Goal: Book appointment/travel/reservation

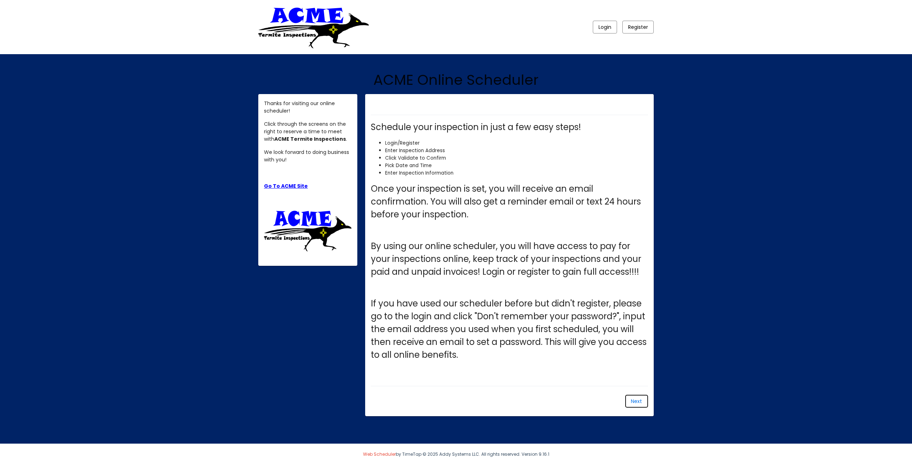
click at [638, 399] on span "Next" at bounding box center [636, 400] width 11 height 7
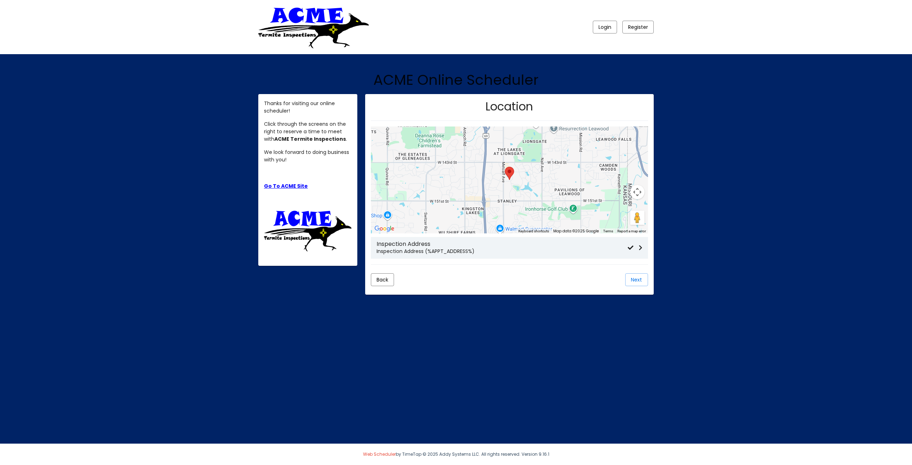
click at [636, 247] on icon at bounding box center [632, 248] width 11 height 6
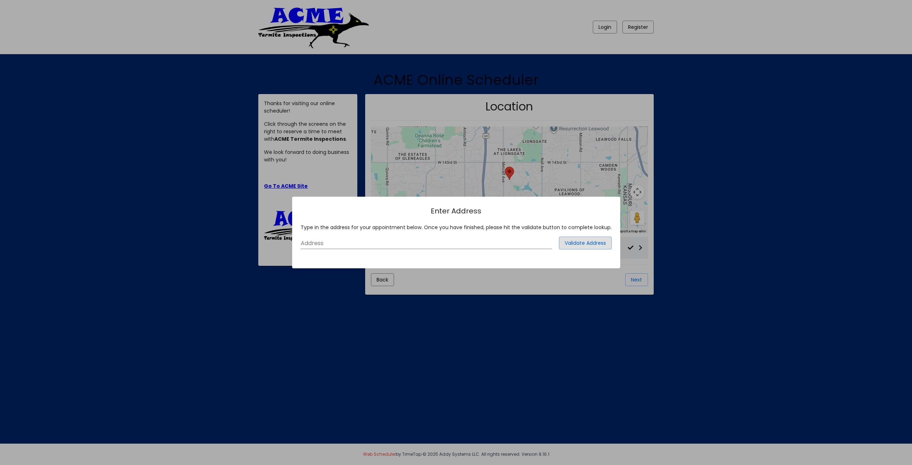
click at [347, 241] on input "Address" at bounding box center [426, 243] width 251 height 6
type input "[STREET_ADDRESS][PERSON_NAME]"
click at [573, 240] on span "Validate Address" at bounding box center [584, 242] width 41 height 7
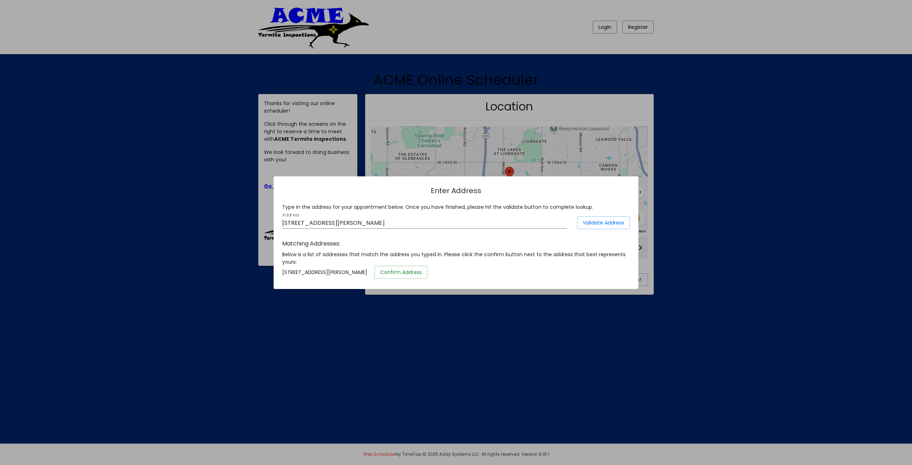
click at [412, 272] on span "Confirm Address" at bounding box center [401, 272] width 42 height 7
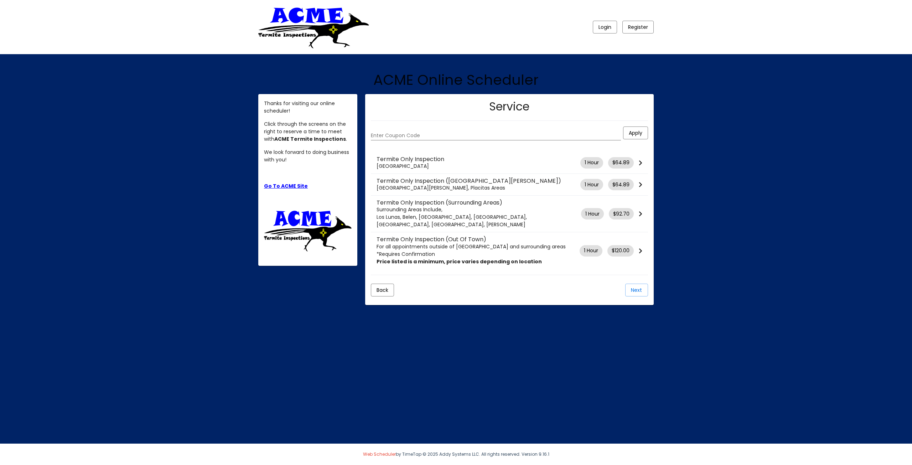
click at [640, 211] on icon at bounding box center [641, 214] width 4 height 6
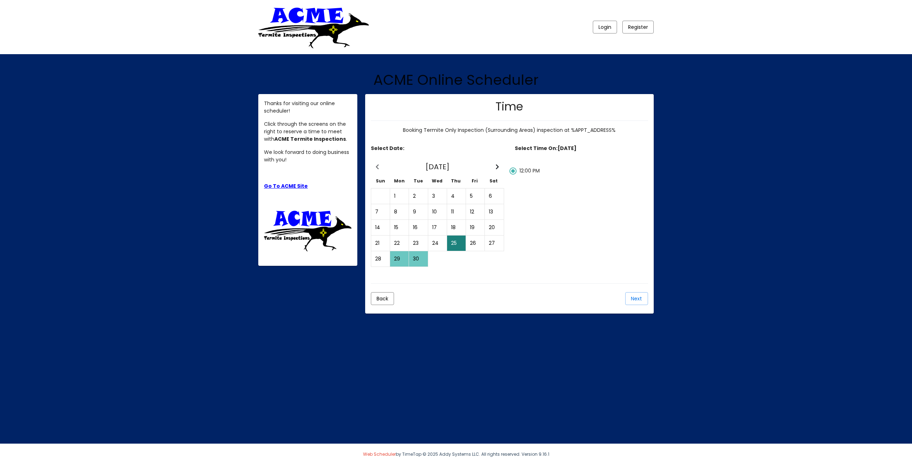
click at [455, 243] on div "25" at bounding box center [456, 243] width 18 height 15
click at [637, 297] on span "Next" at bounding box center [636, 298] width 11 height 7
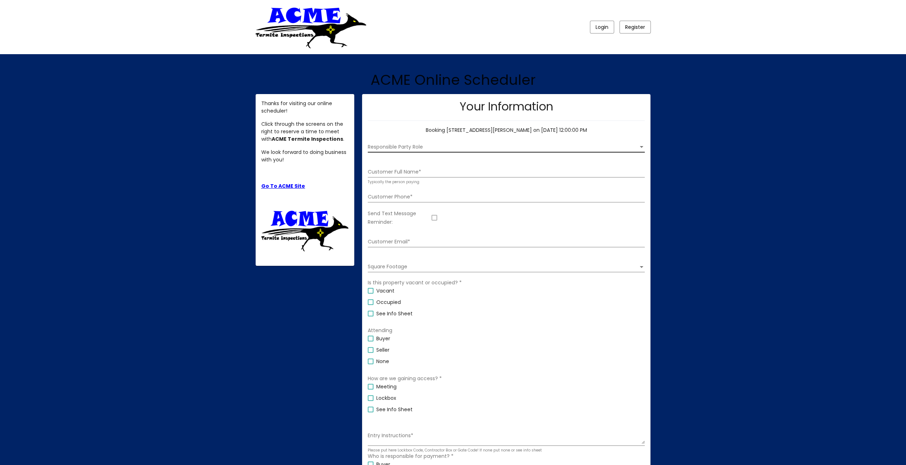
click at [404, 147] on span "Responsible Party Role" at bounding box center [503, 147] width 271 height 6
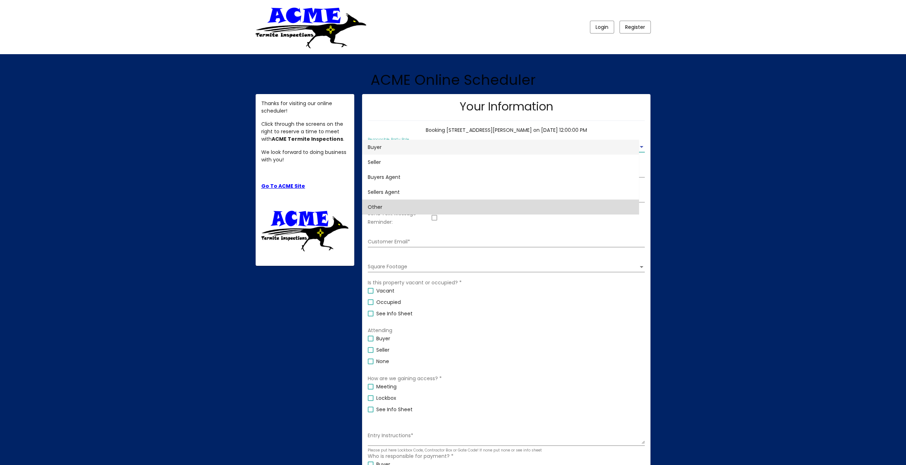
click at [381, 209] on span "Other" at bounding box center [501, 206] width 266 height 15
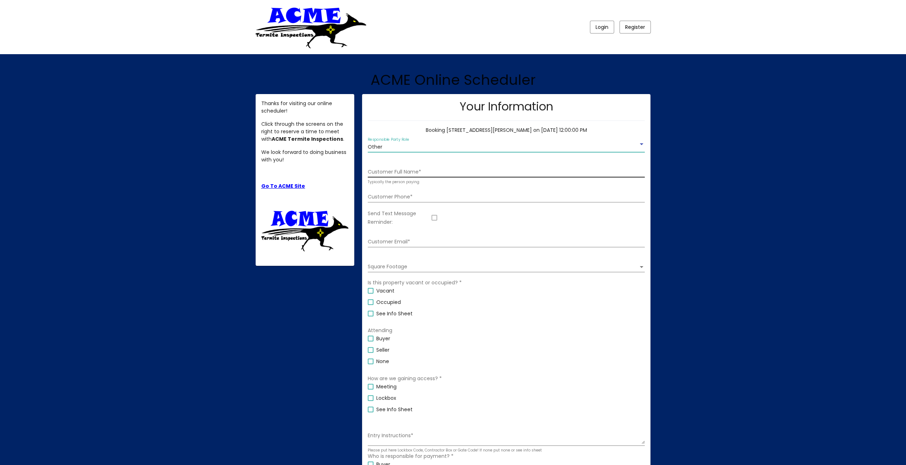
click at [396, 170] on input "Customer Full Name *" at bounding box center [506, 172] width 277 height 6
type input "[PERSON_NAME]"
type input "8013698563"
type input "[EMAIL_ADDRESS][DOMAIN_NAME]"
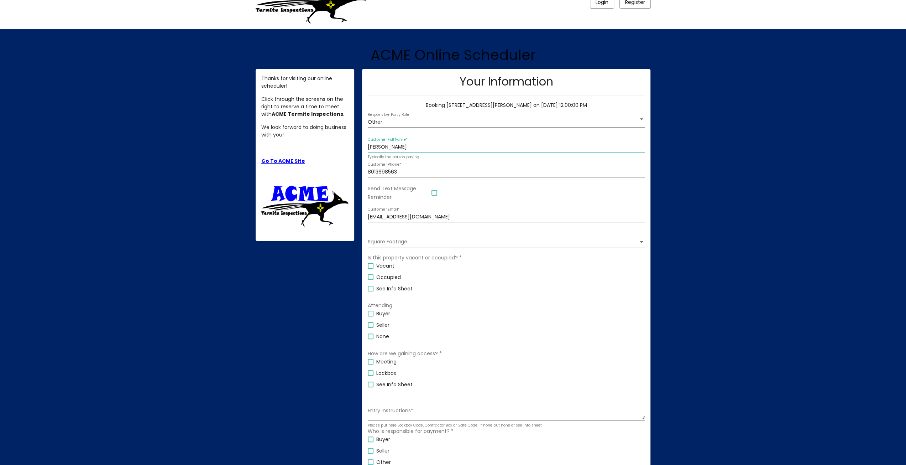
scroll to position [36, 0]
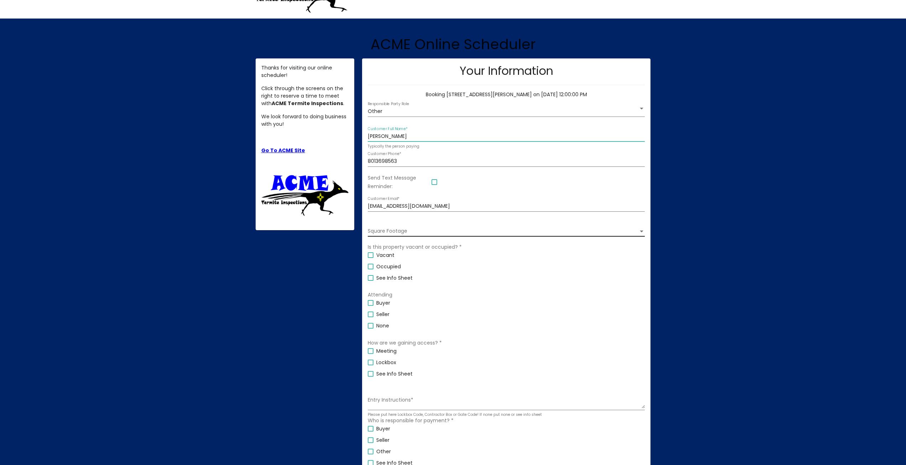
click at [424, 234] on div "Square Footage Square Footage" at bounding box center [506, 229] width 277 height 15
click at [399, 262] on span "1,000 to 3,000" at bounding box center [501, 261] width 266 height 15
drag, startPoint x: 372, startPoint y: 267, endPoint x: 382, endPoint y: 268, distance: 10.4
click at [372, 266] on div at bounding box center [371, 267] width 6 height 6
click at [371, 269] on input "Occupied" at bounding box center [370, 269] width 0 height 0
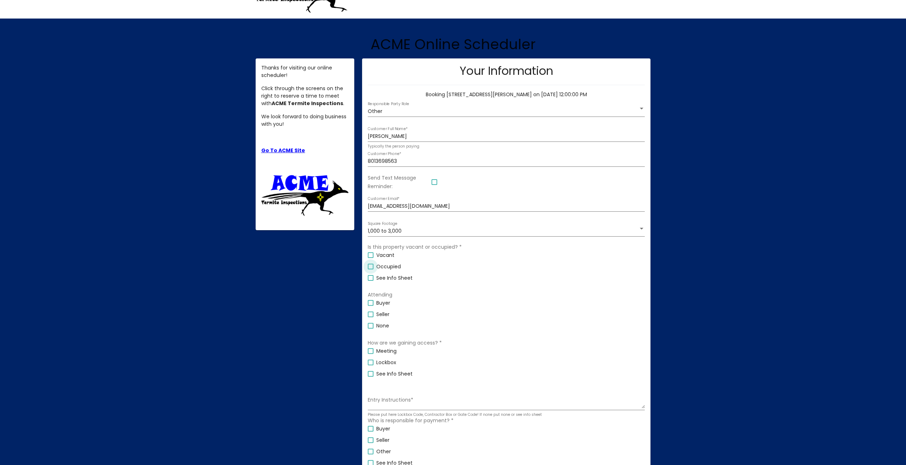
checkbox input "true"
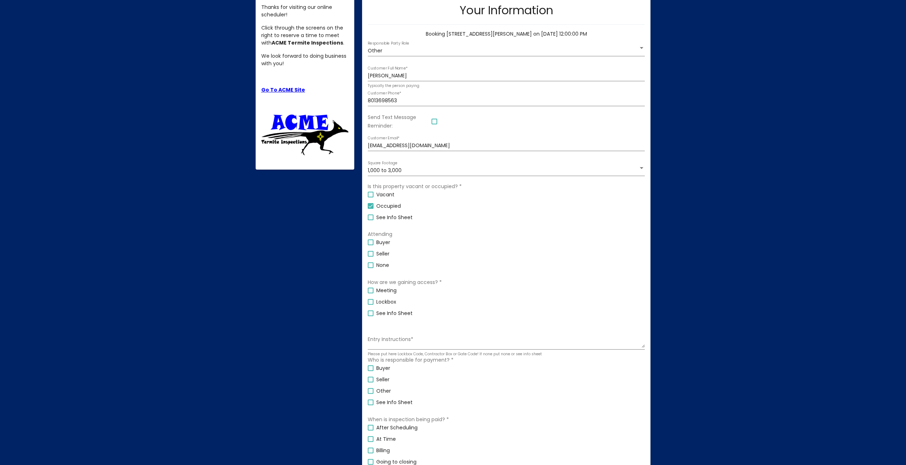
scroll to position [107, 0]
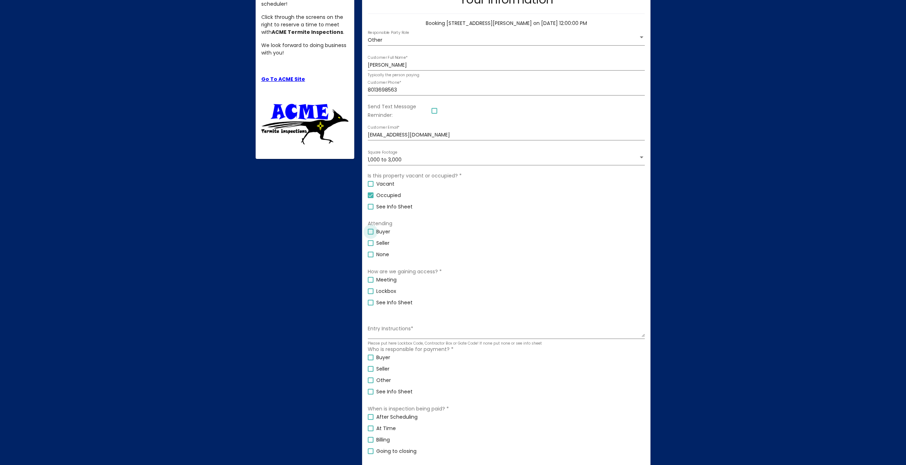
click at [371, 233] on div at bounding box center [371, 232] width 6 height 6
click at [371, 234] on input "Buyer" at bounding box center [370, 234] width 0 height 0
checkbox input "true"
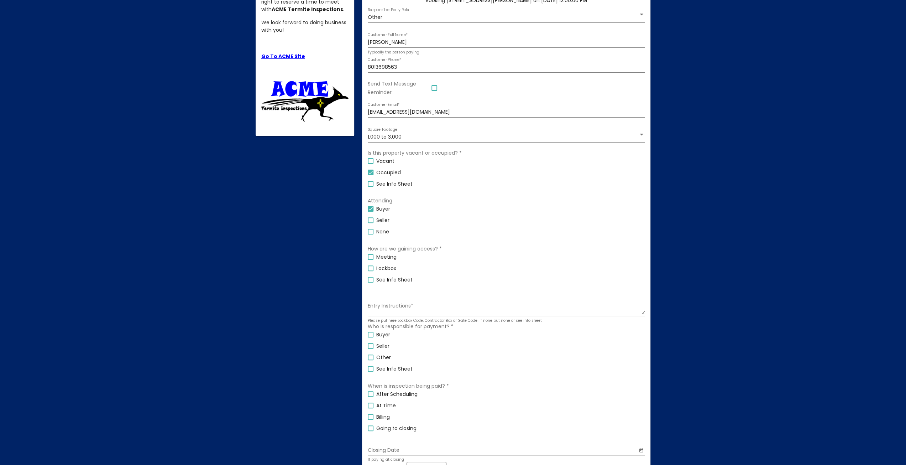
scroll to position [142, 0]
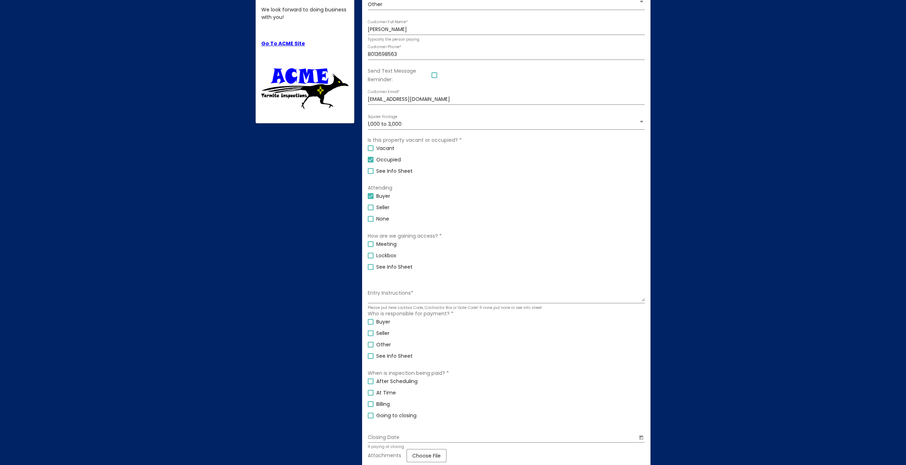
click at [372, 243] on div at bounding box center [371, 244] width 6 height 6
click at [371, 247] on input "Meeting" at bounding box center [370, 247] width 0 height 0
checkbox input "true"
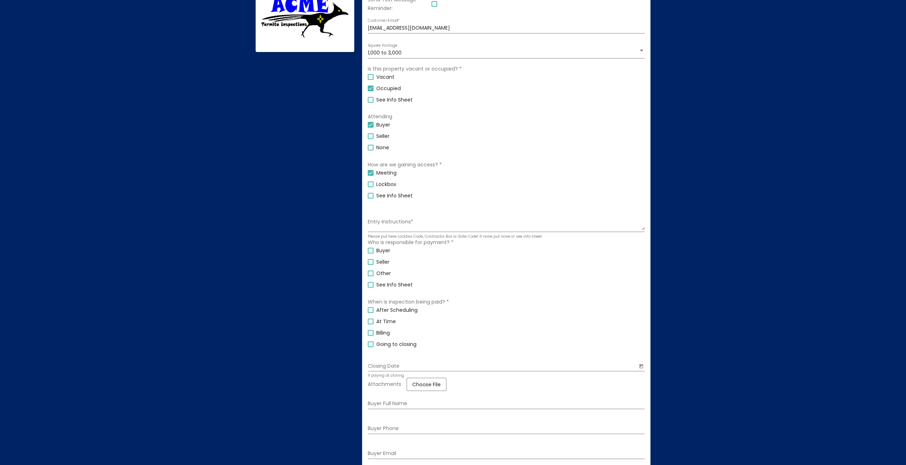
scroll to position [249, 0]
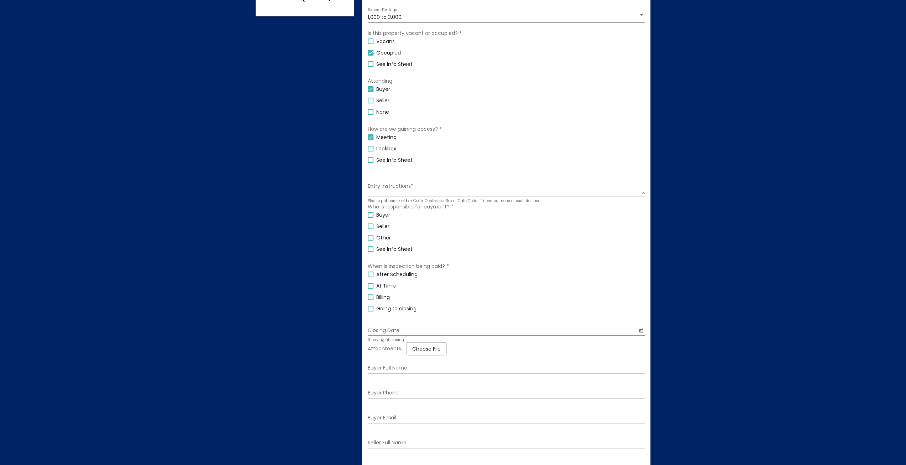
click at [372, 217] on div at bounding box center [371, 215] width 6 height 6
click at [371, 218] on input "Buyer" at bounding box center [370, 218] width 0 height 0
checkbox input "true"
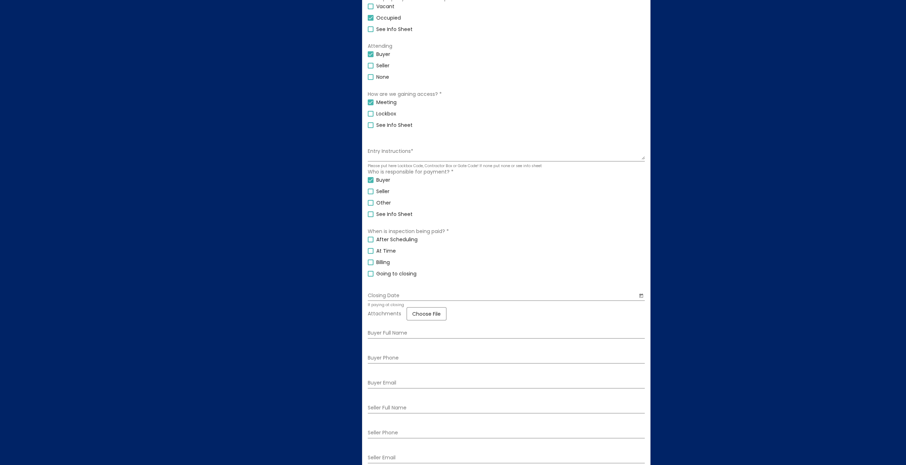
scroll to position [285, 0]
click at [371, 250] on div at bounding box center [371, 250] width 6 height 6
click at [371, 253] on input "At Time" at bounding box center [370, 253] width 0 height 0
checkbox input "true"
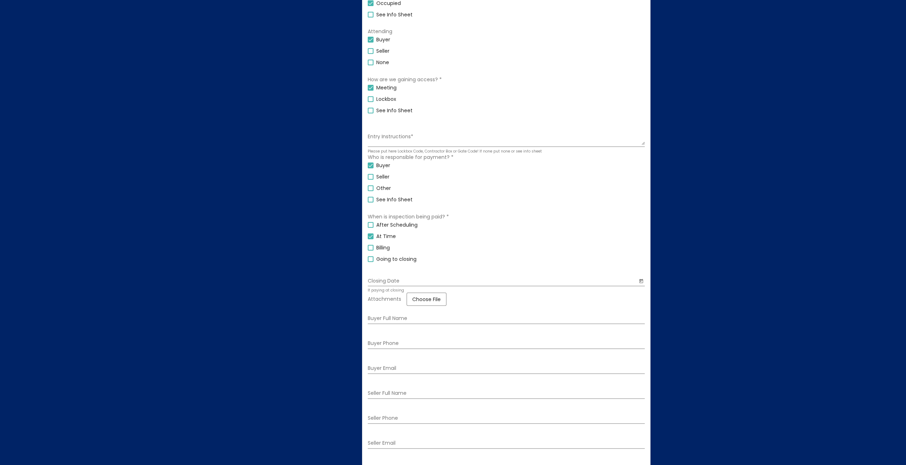
scroll to position [320, 0]
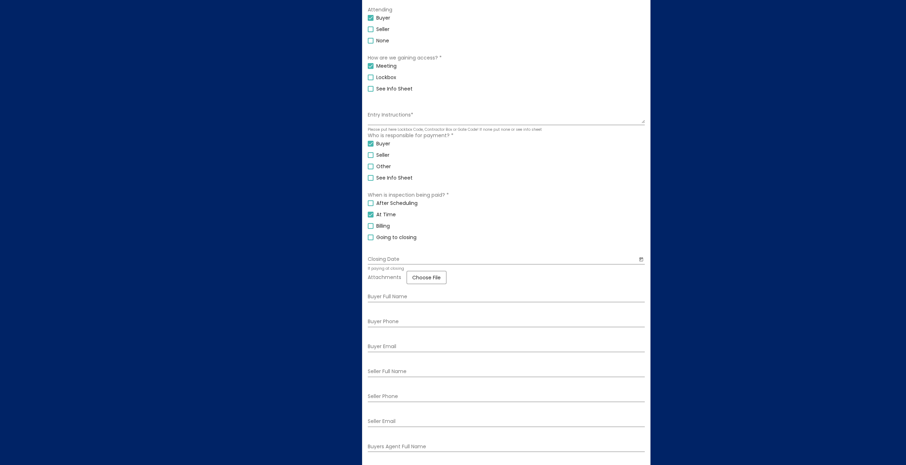
click at [410, 259] on input "Closing Date" at bounding box center [503, 259] width 270 height 6
click at [464, 282] on button "Next month" at bounding box center [464, 280] width 14 height 14
click at [406, 353] on div "21" at bounding box center [406, 353] width 13 height 13
type input "[DATE]"
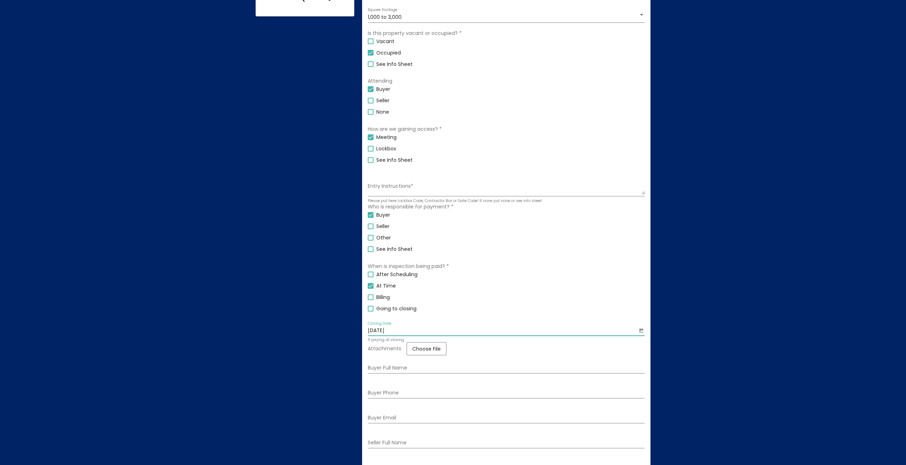
scroll to position [285, 0]
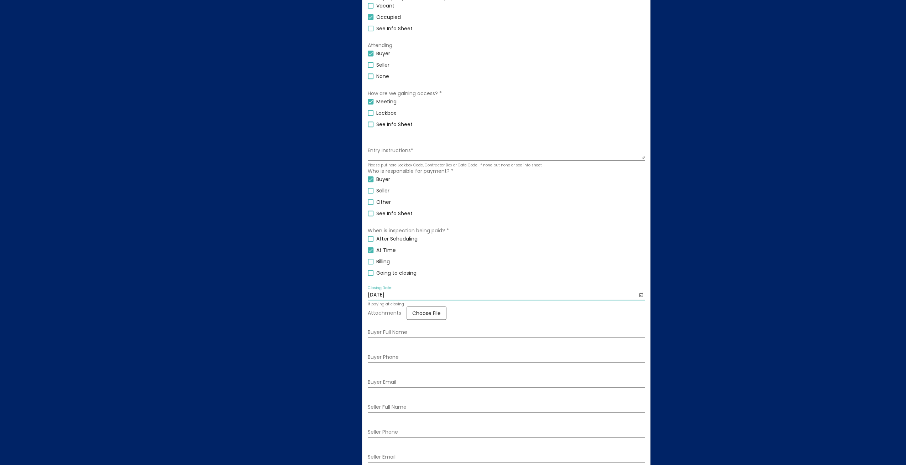
click at [371, 202] on div at bounding box center [371, 202] width 6 height 6
click at [371, 205] on input "Other" at bounding box center [370, 205] width 0 height 0
checkbox input "true"
click at [372, 179] on div at bounding box center [371, 179] width 6 height 6
click at [371, 182] on input "Buyer" at bounding box center [370, 182] width 0 height 0
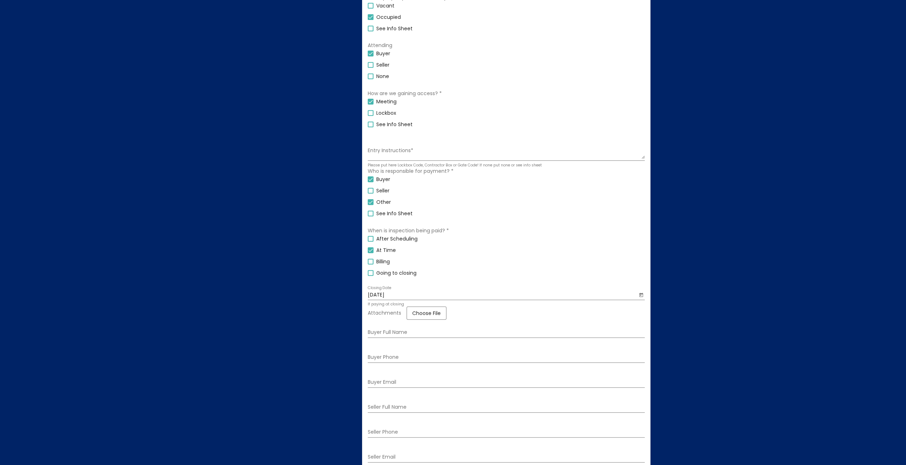
checkbox input "false"
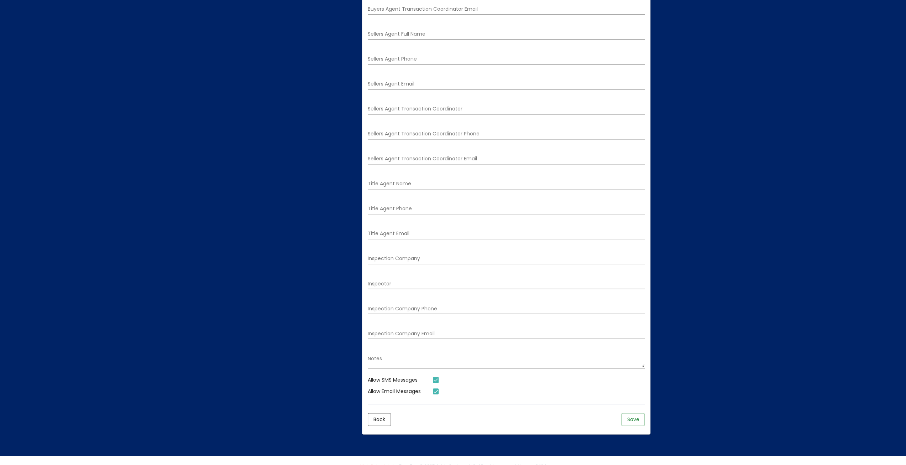
scroll to position [890, 0]
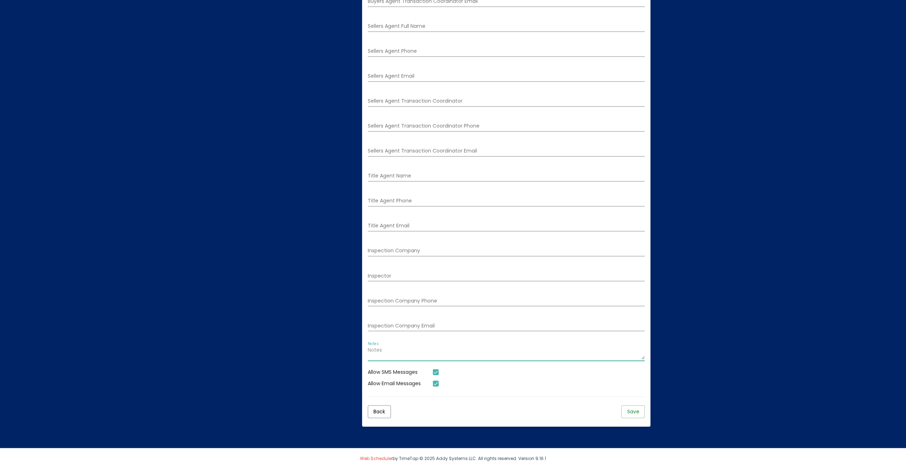
click at [398, 351] on textarea "Notes" at bounding box center [506, 353] width 277 height 12
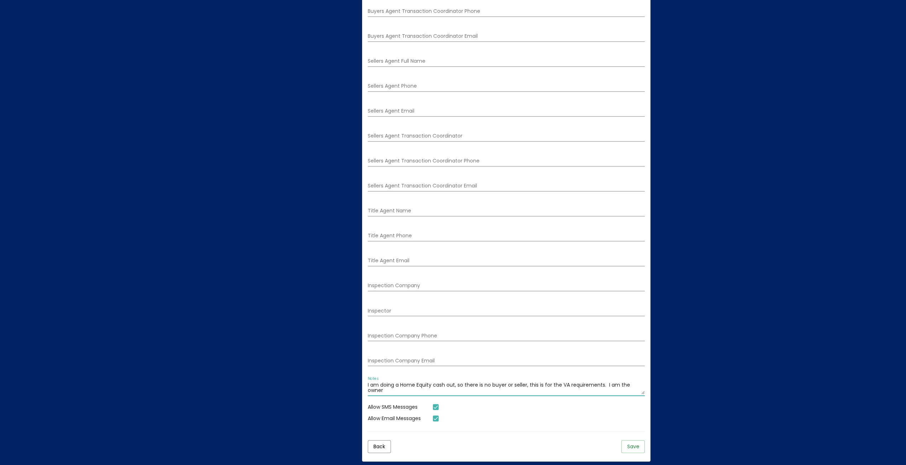
scroll to position [862, 0]
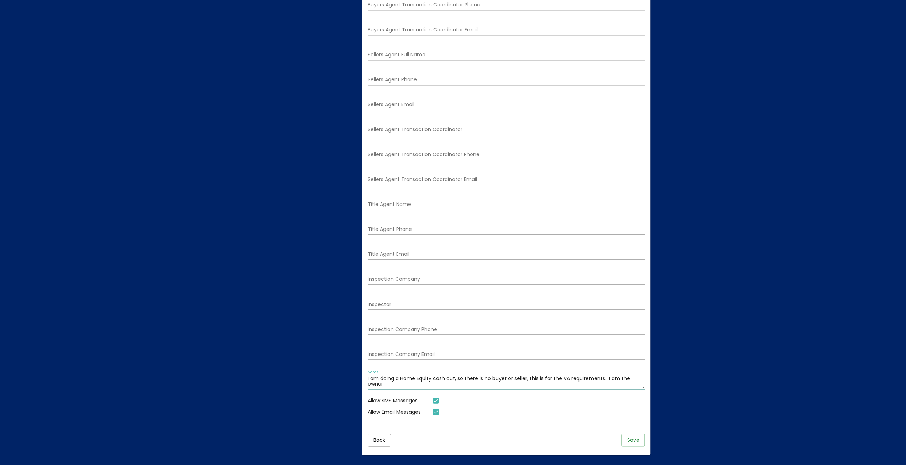
type textarea "I am doing a Home Equity cash out, so there is no buyer or seller, this is for …"
click at [632, 446] on button "Save" at bounding box center [633, 439] width 24 height 13
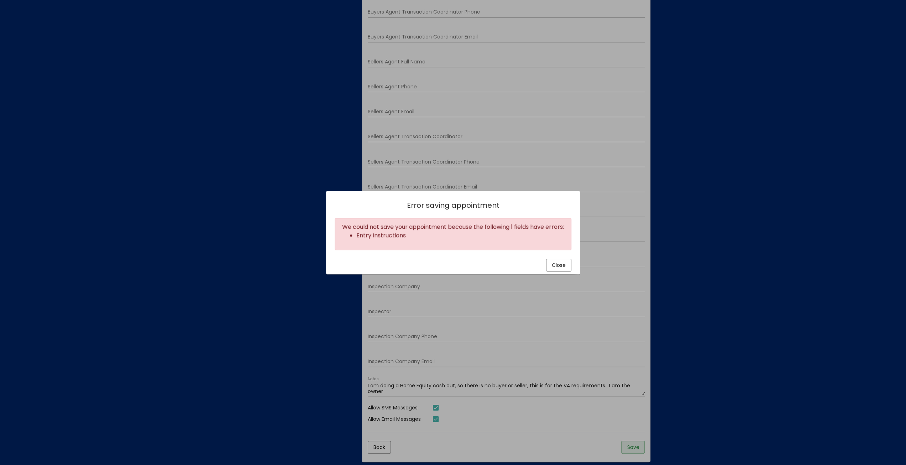
scroll to position [0, 0]
click at [556, 265] on span "Close" at bounding box center [559, 264] width 14 height 7
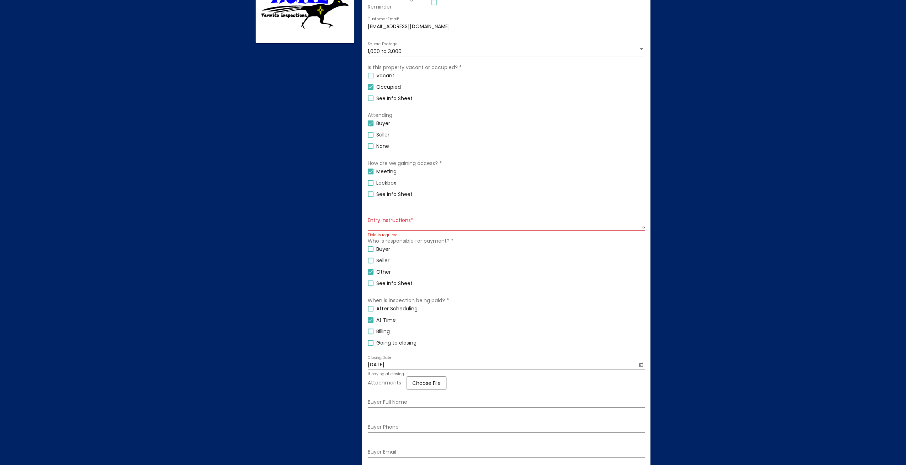
scroll to position [221, 0]
click at [398, 228] on textarea "Entry Instructions *" at bounding box center [506, 225] width 277 height 12
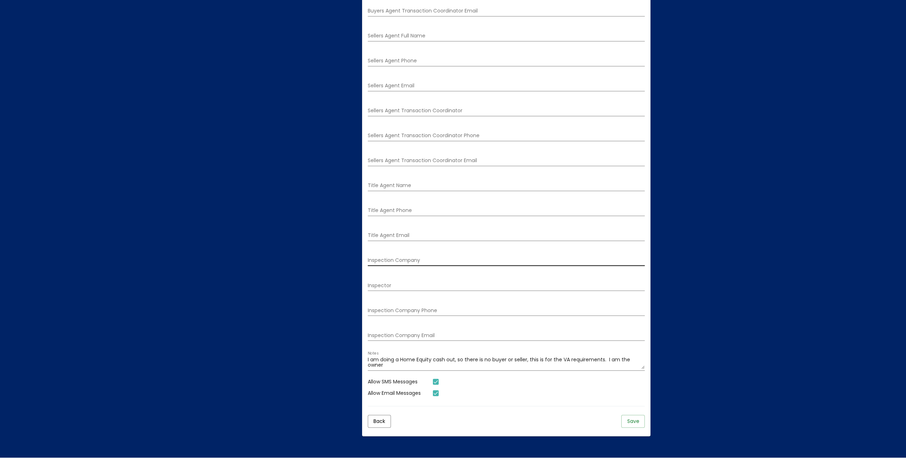
scroll to position [905, 0]
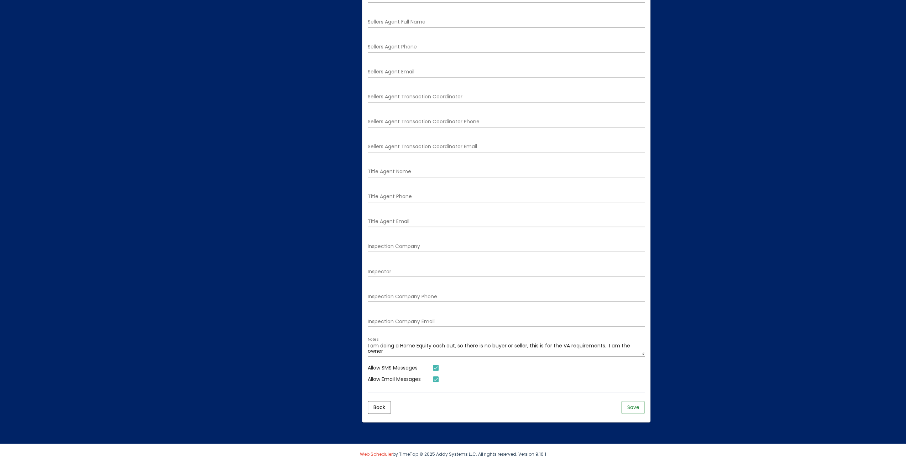
type textarea "I will be meeting the inspector"
click at [632, 407] on span "Save" at bounding box center [633, 406] width 12 height 7
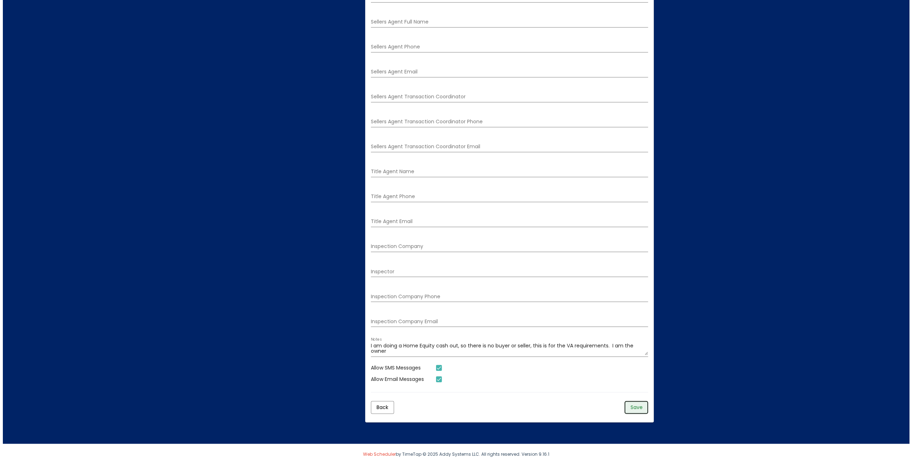
scroll to position [0, 0]
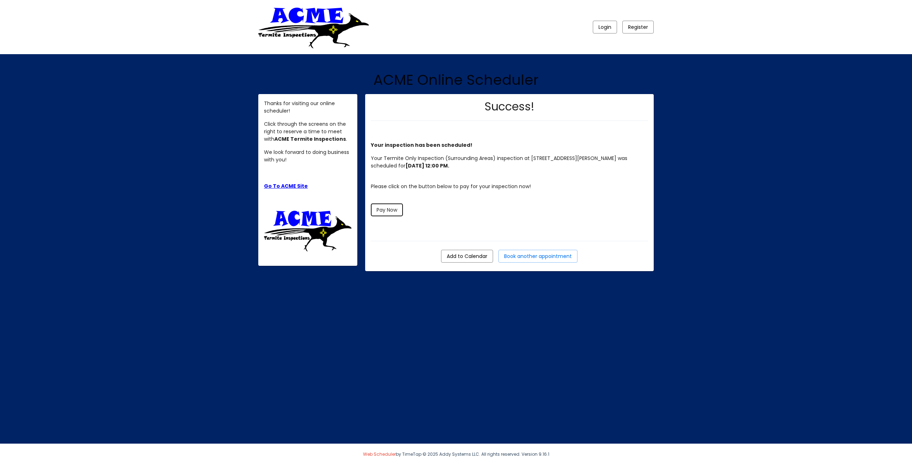
click at [386, 212] on span "Pay Now" at bounding box center [386, 209] width 21 height 7
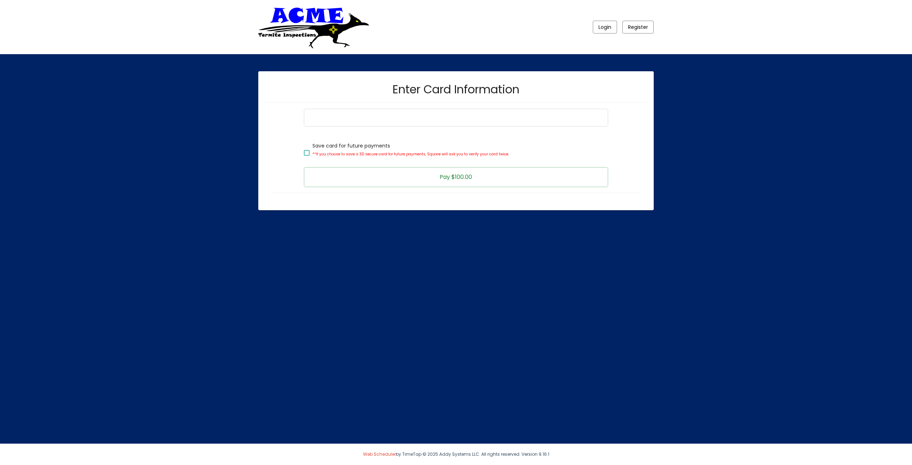
click at [369, 217] on main "Enter Card Information Save card for future payments **If you choose to save a …" at bounding box center [456, 151] width 406 height 160
